Goal: Transaction & Acquisition: Subscribe to service/newsletter

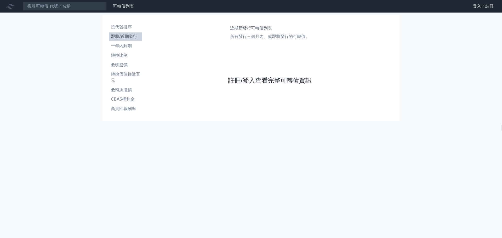
click at [261, 81] on link "註冊/登入查看完整可轉債資訊" at bounding box center [270, 80] width 84 height 8
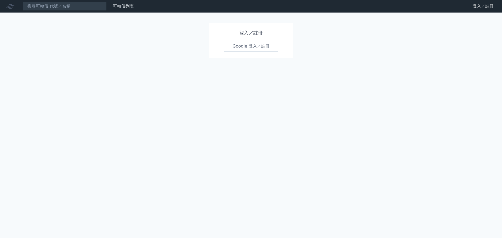
click at [254, 49] on link "Google 登入／註冊" at bounding box center [251, 46] width 54 height 11
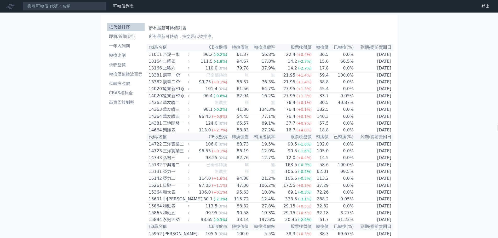
scroll to position [2068, 0]
